Goal: Task Accomplishment & Management: Manage account settings

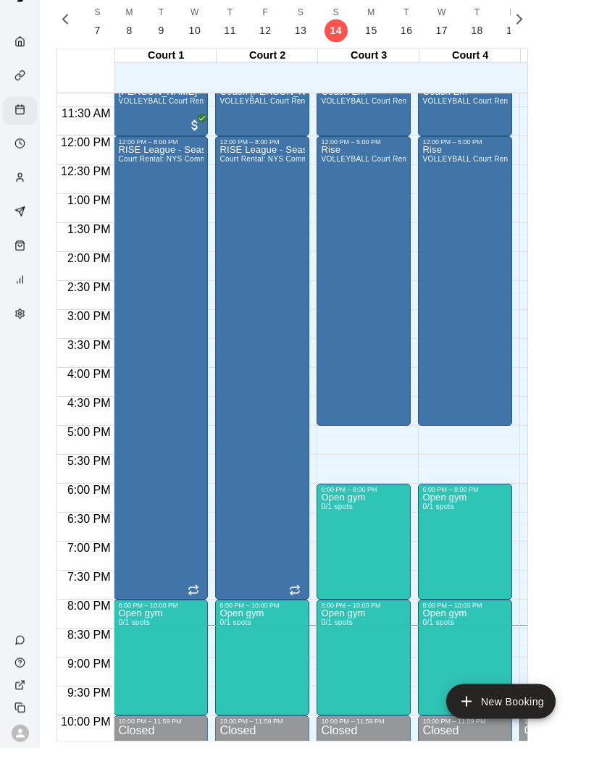
scroll to position [23, 0]
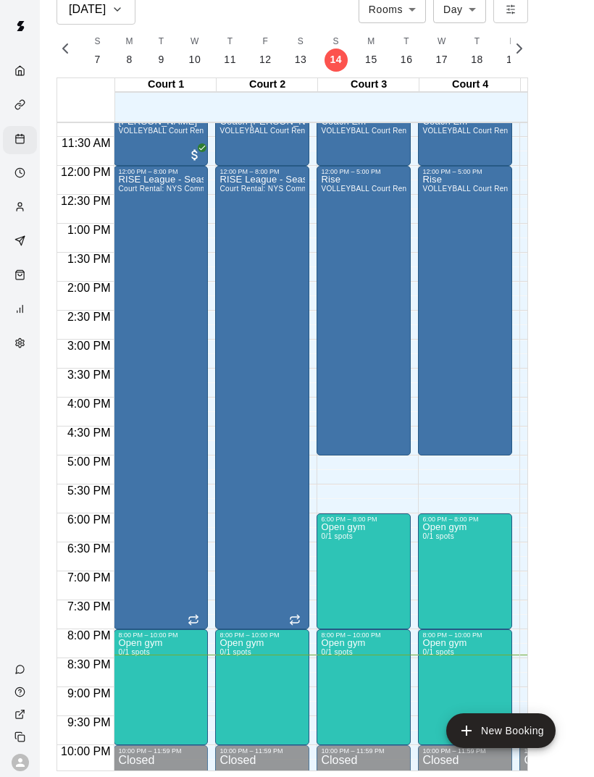
click at [336, 572] on img "edit" at bounding box center [336, 572] width 17 height 17
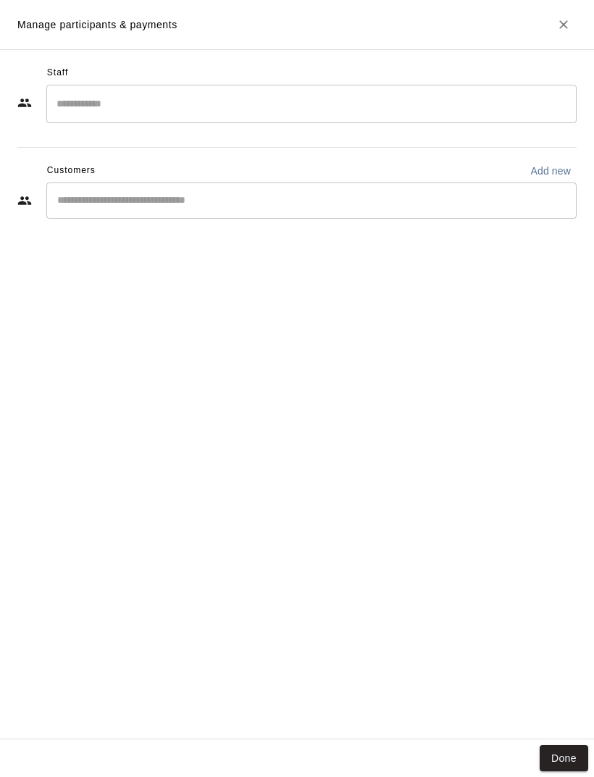
click at [549, 740] on div "Staff ​ Customers Add new ​" at bounding box center [297, 394] width 594 height 690
click at [554, 772] on button "Done" at bounding box center [564, 759] width 49 height 27
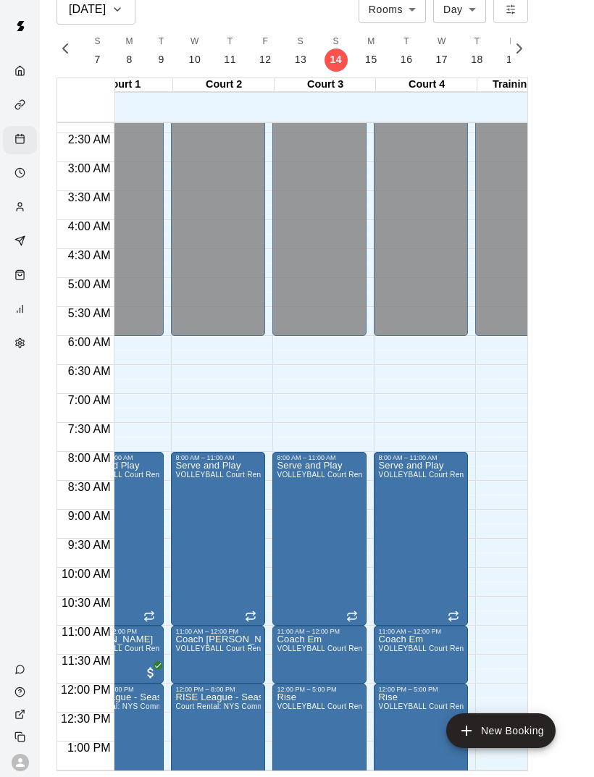
scroll to position [0, 0]
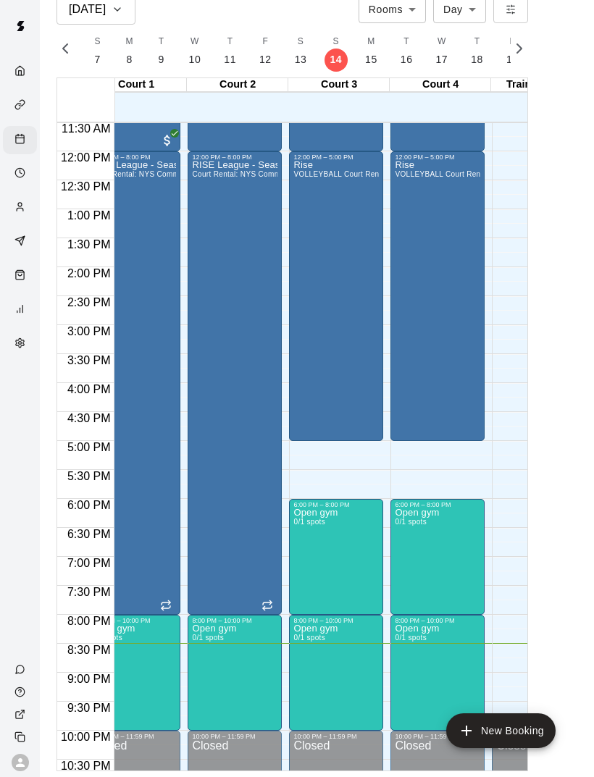
scroll to position [0, 16]
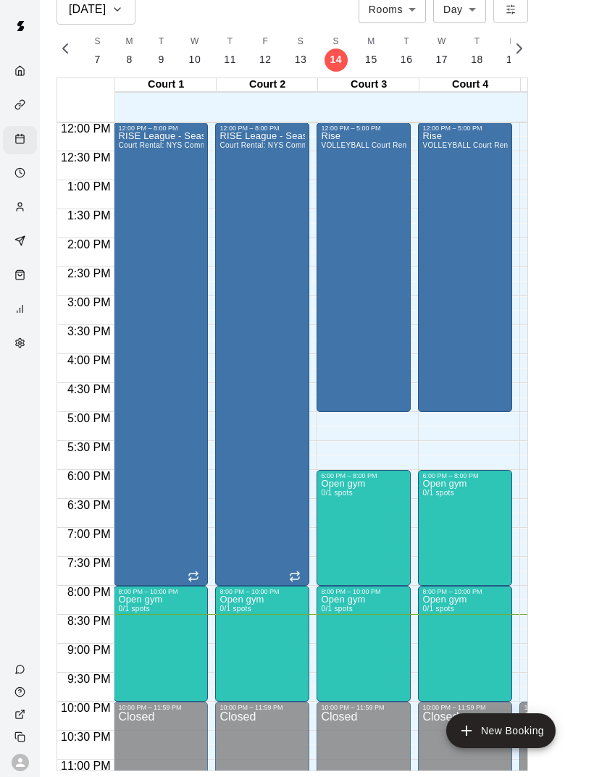
click at [510, 80] on div "Court 4" at bounding box center [470, 85] width 101 height 14
click at [552, 129] on main "Sep 14 Rooms ***** ​ Day *** ​ F 14 S 15 S 16 M 17 T 18 W 19 T 20 F 21 S 22 S 2…" at bounding box center [317, 382] width 543 height 777
click at [566, 85] on main "Sep 14 Rooms ***** ​ Day *** ​ F 14 S 15 S 16 M 17 T 18 W 19 T 20 F 21 S 22 S 2…" at bounding box center [317, 382] width 543 height 777
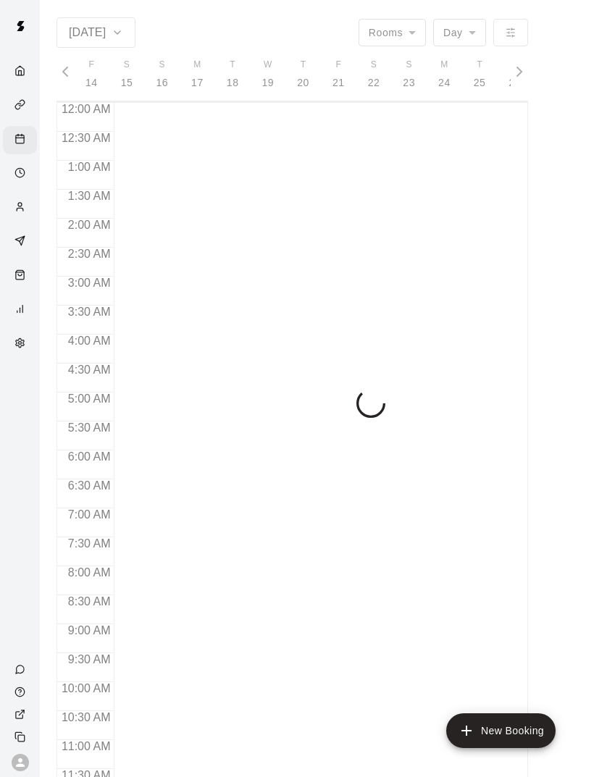
scroll to position [0, 6064]
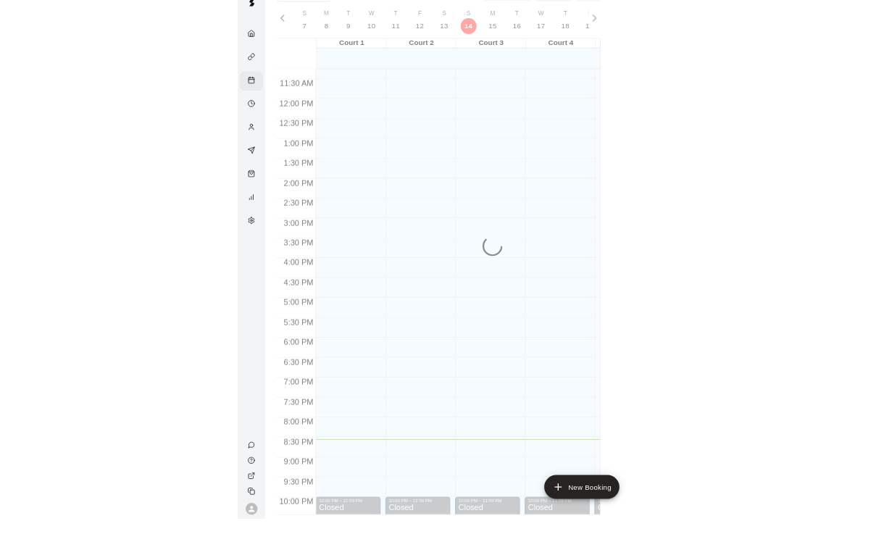
scroll to position [23, 0]
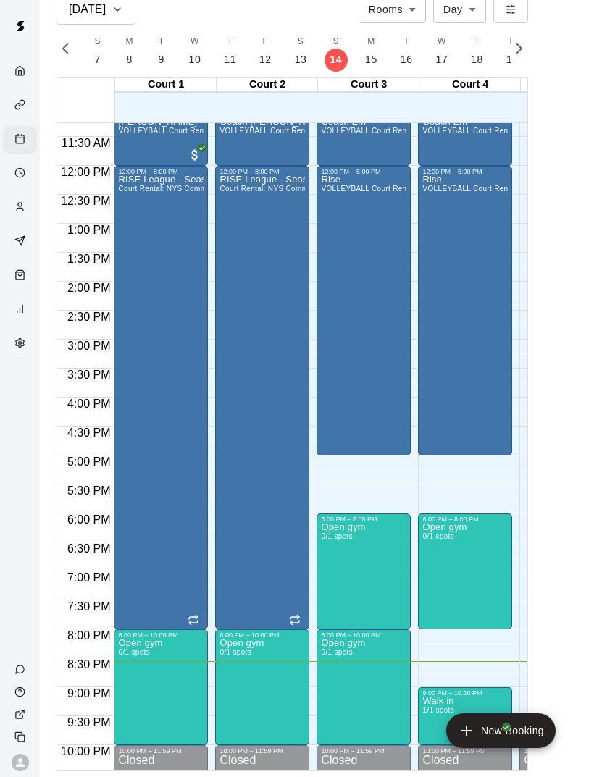
click at [441, 748] on img "edit" at bounding box center [438, 746] width 17 height 17
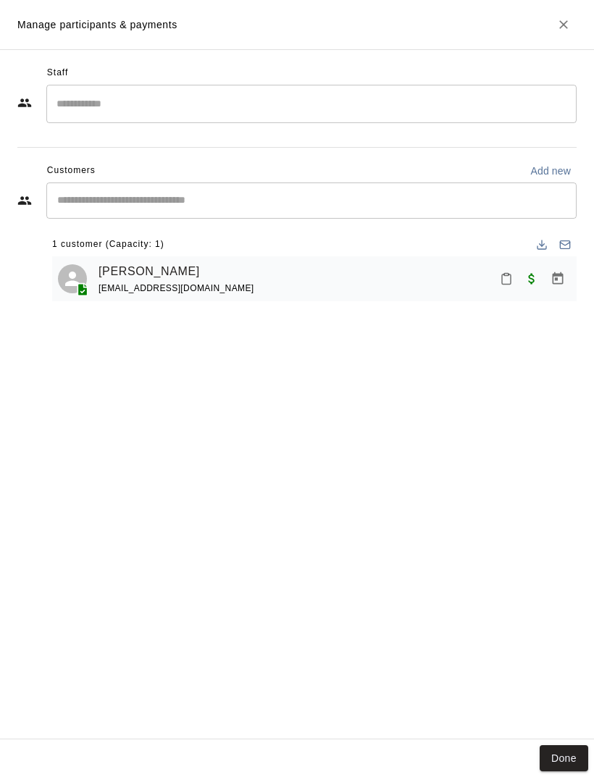
click at [504, 275] on icon "Mark attendance" at bounding box center [506, 278] width 13 height 13
click at [548, 286] on p "[PERSON_NAME] attended" at bounding box center [579, 283] width 128 height 14
click at [583, 772] on button "Done" at bounding box center [564, 759] width 49 height 27
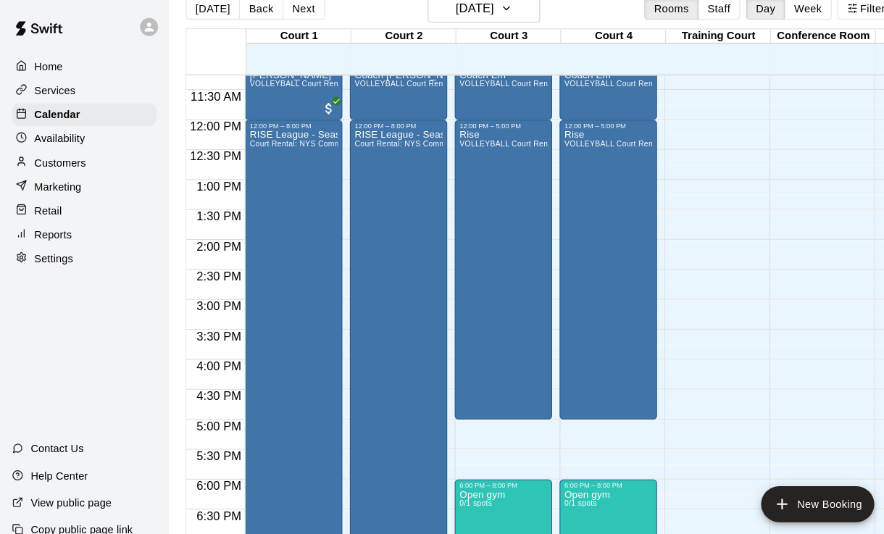
scroll to position [52, 0]
